Goal: Check status

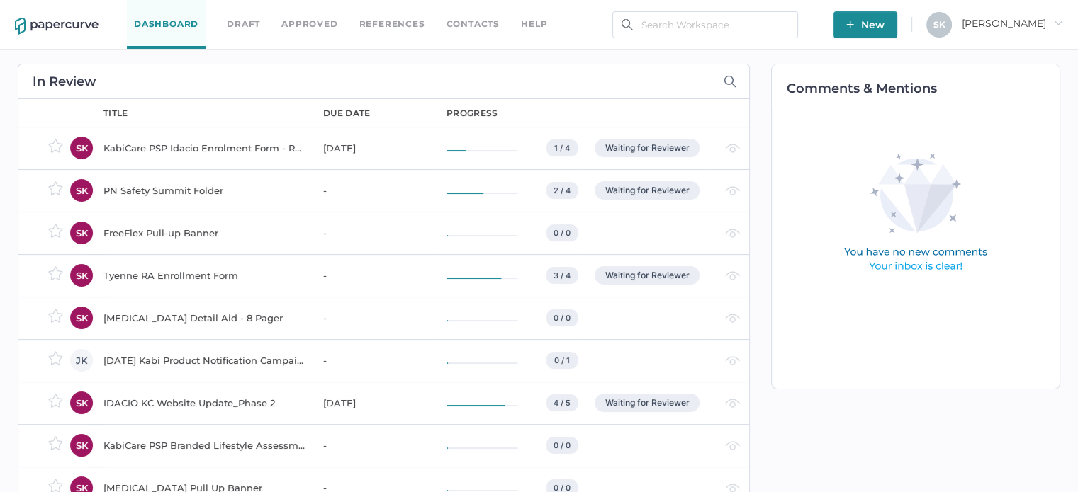
click at [184, 146] on div "KabiCare PSP Idacio Enrolment Form - Rheumatology (All Indications)" at bounding box center [204, 148] width 203 height 17
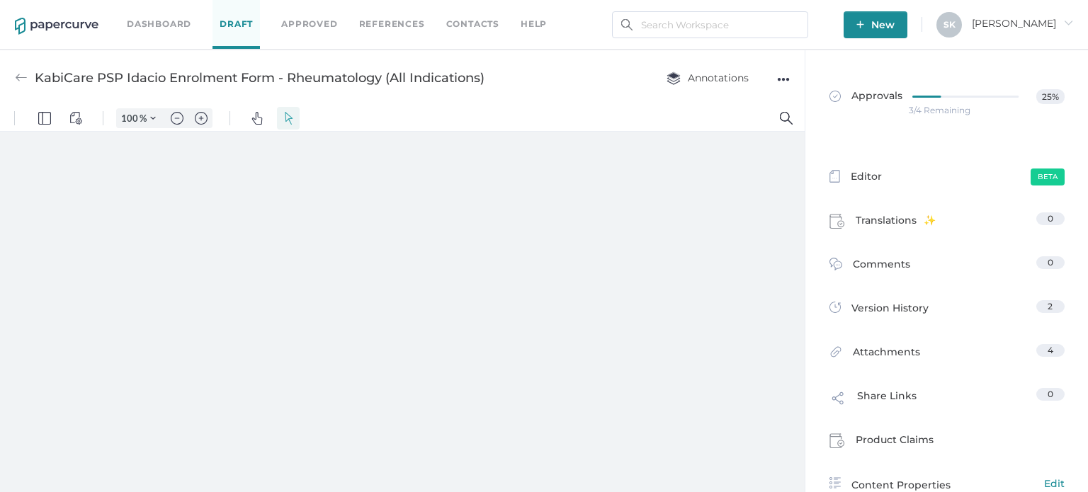
type input "181"
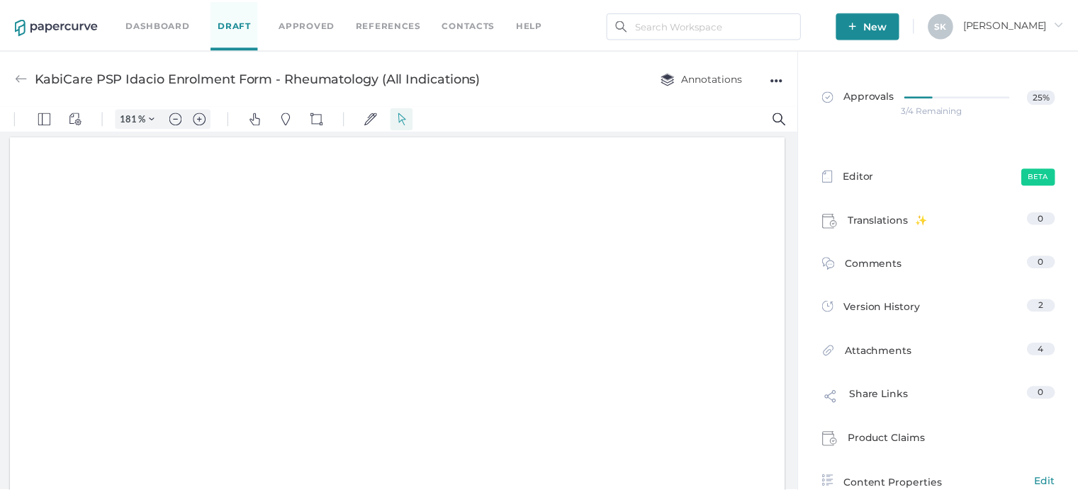
scroll to position [3, 0]
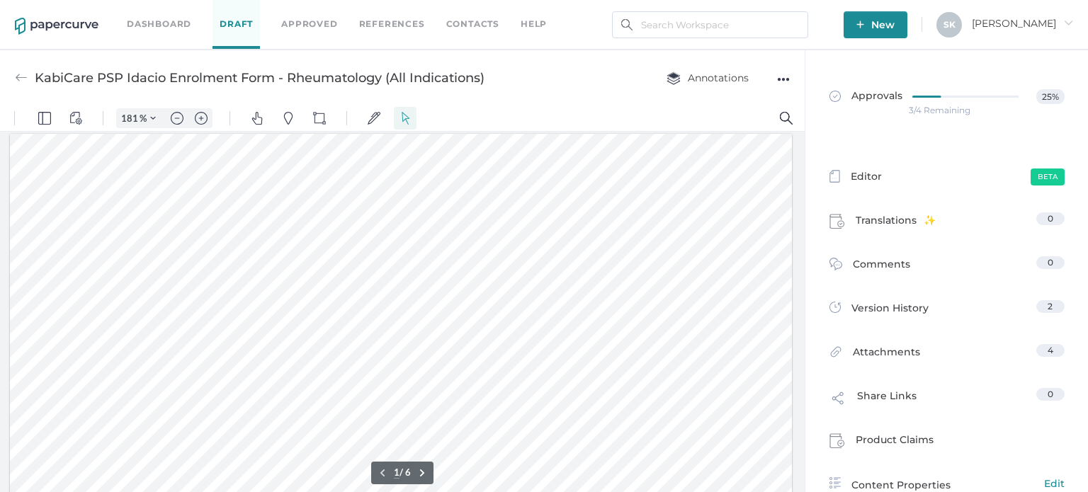
click at [920, 111] on div "3/4 Remaining" at bounding box center [940, 111] width 62 height 0
click at [945, 111] on div "3/4 Remaining" at bounding box center [940, 111] width 62 height 0
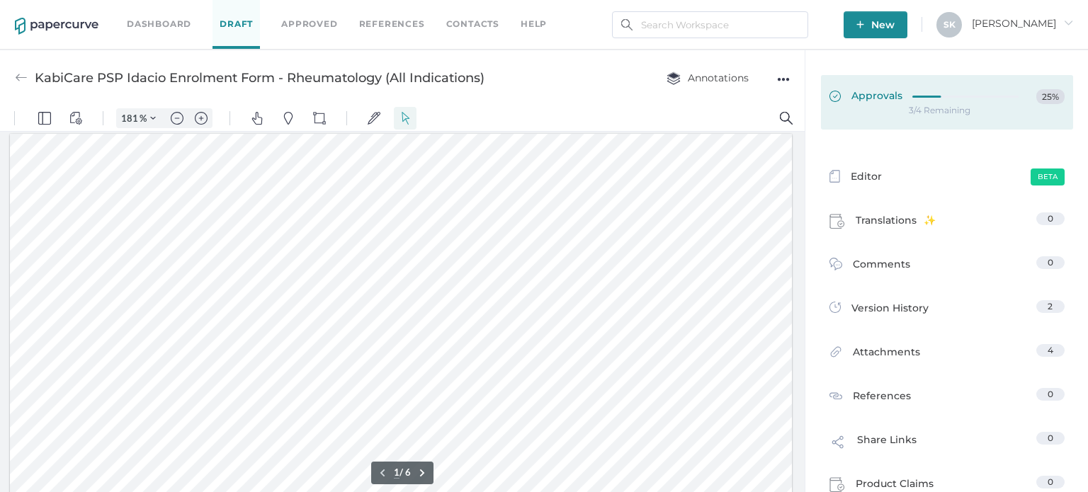
click at [944, 120] on link "Approvals 25%" at bounding box center [947, 102] width 252 height 55
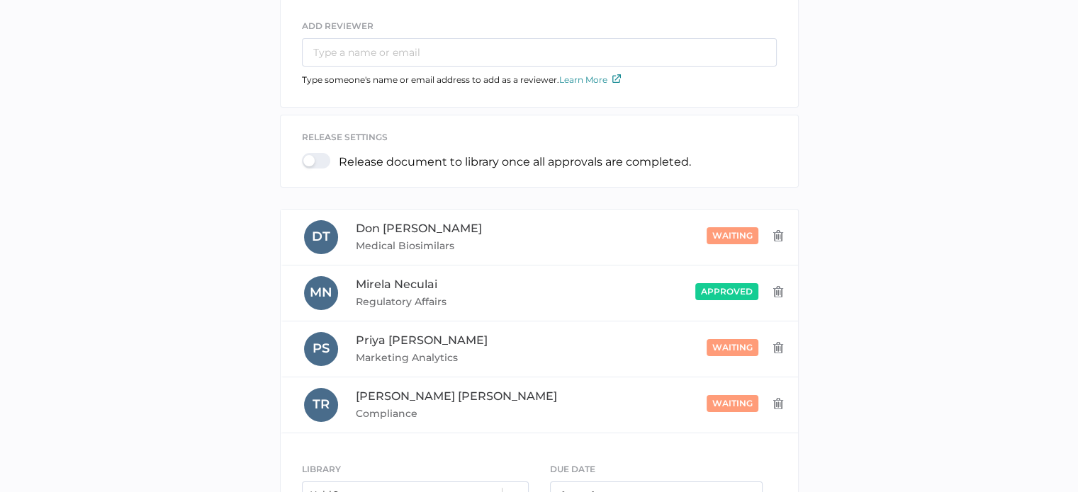
scroll to position [133, 0]
